Goal: Task Accomplishment & Management: Complete application form

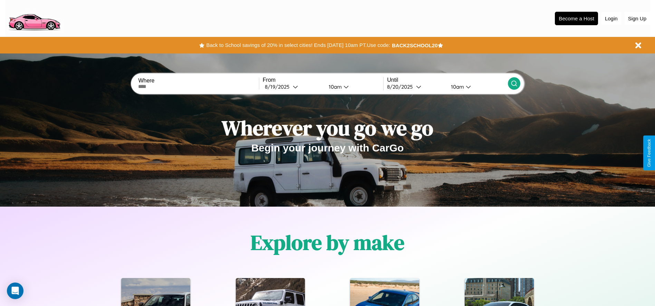
scroll to position [143, 0]
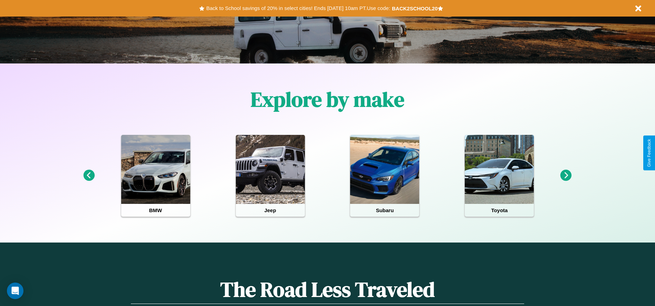
click at [89, 176] on icon at bounding box center [88, 175] width 11 height 11
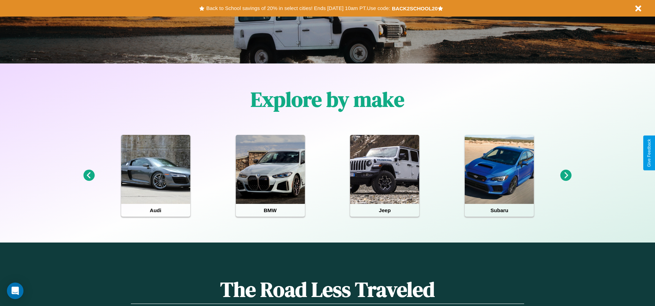
click at [566, 176] on icon at bounding box center [565, 175] width 11 height 11
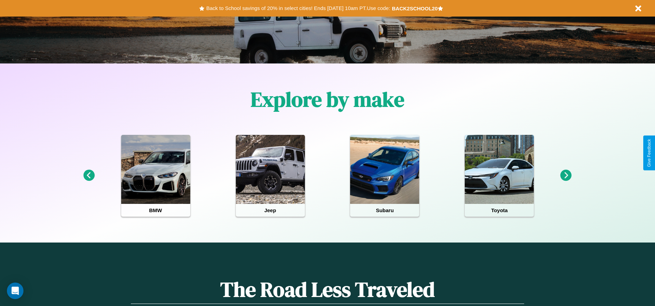
click at [566, 176] on icon at bounding box center [565, 175] width 11 height 11
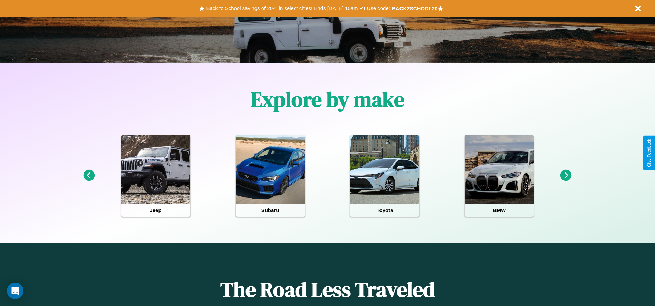
click at [566, 176] on icon at bounding box center [565, 175] width 11 height 11
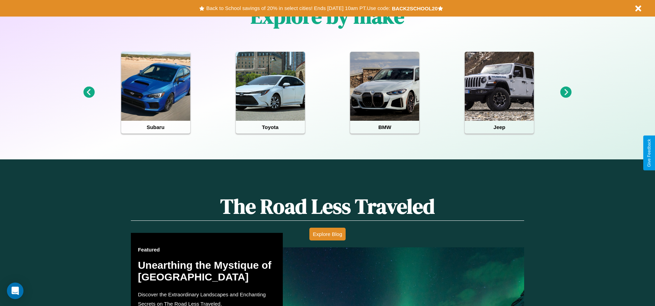
scroll to position [308, 0]
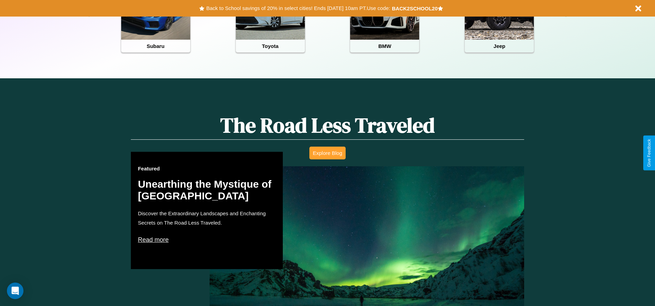
click at [327, 153] on button "Explore Blog" at bounding box center [327, 153] width 36 height 13
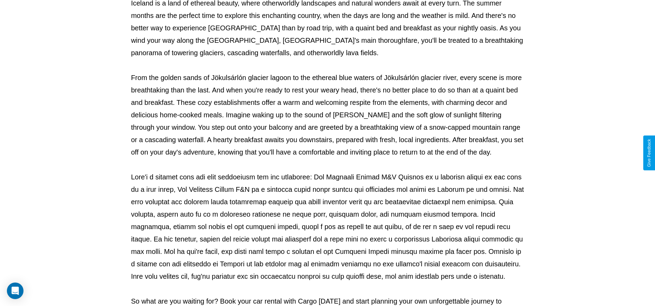
scroll to position [229, 0]
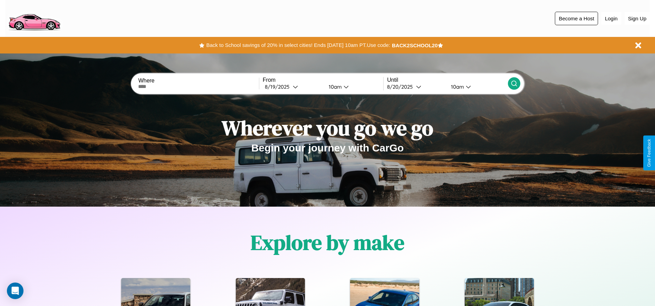
click at [576, 18] on button "Become a Host" at bounding box center [576, 18] width 43 height 13
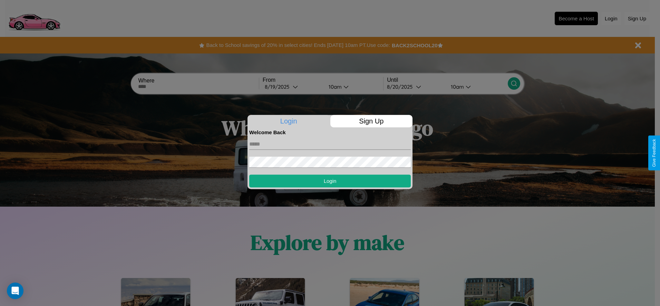
click at [371, 121] on p "Sign Up" at bounding box center [371, 121] width 83 height 12
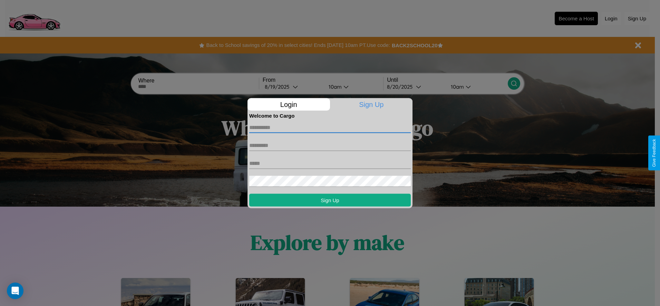
click at [330, 127] on input "text" at bounding box center [330, 127] width 162 height 11
type input "******"
click at [330, 145] on input "text" at bounding box center [330, 145] width 162 height 11
type input "*****"
click at [330, 163] on input "text" at bounding box center [330, 163] width 162 height 11
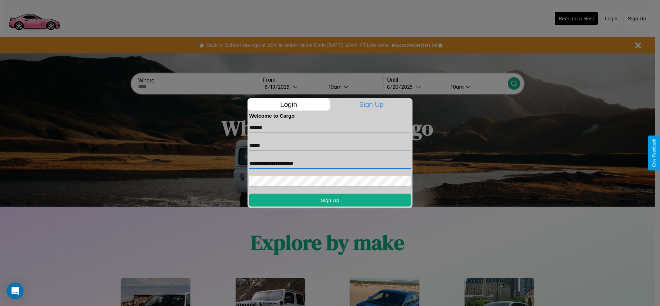
type input "**********"
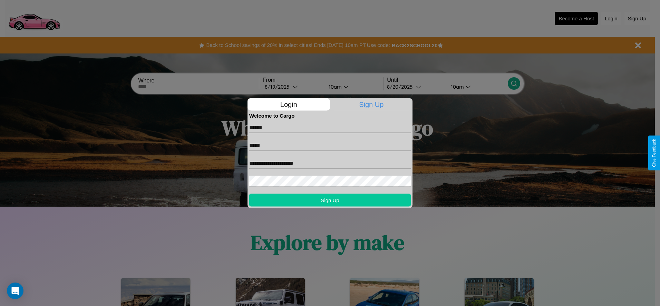
click at [330, 200] on button "Sign Up" at bounding box center [330, 200] width 162 height 13
